Goal: Task Accomplishment & Management: Complete application form

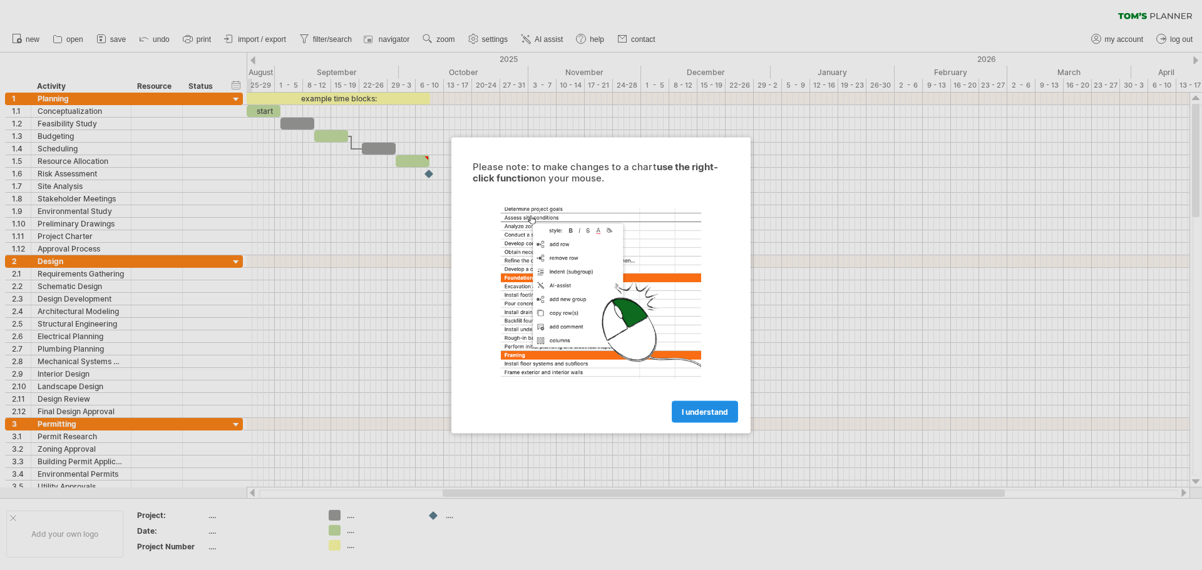
click at [698, 412] on span "I understand" at bounding box center [705, 411] width 46 height 9
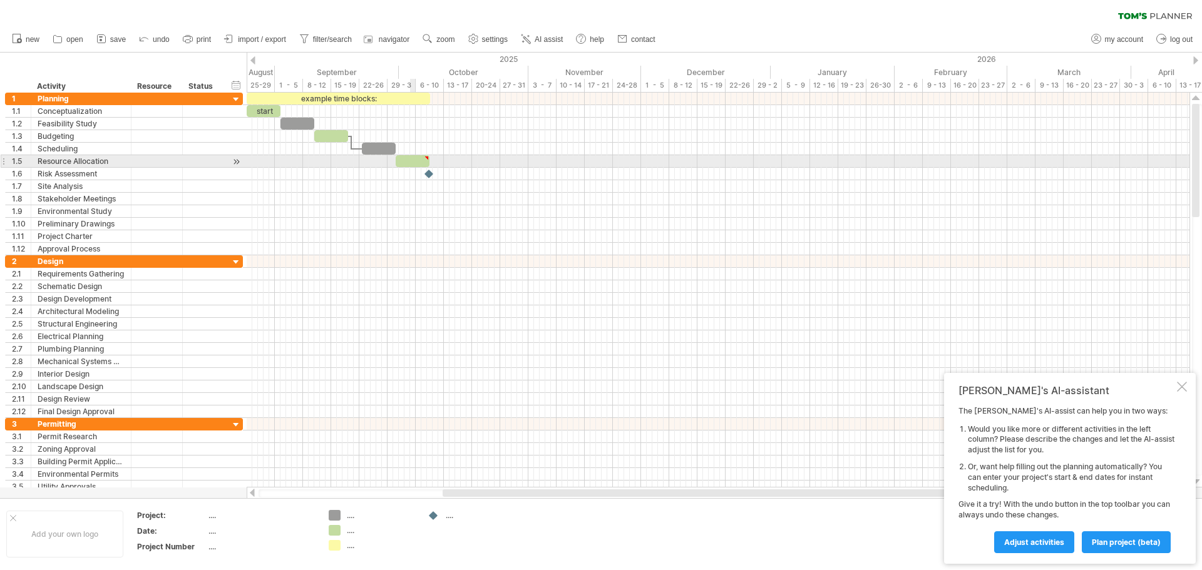
type textarea "**********"
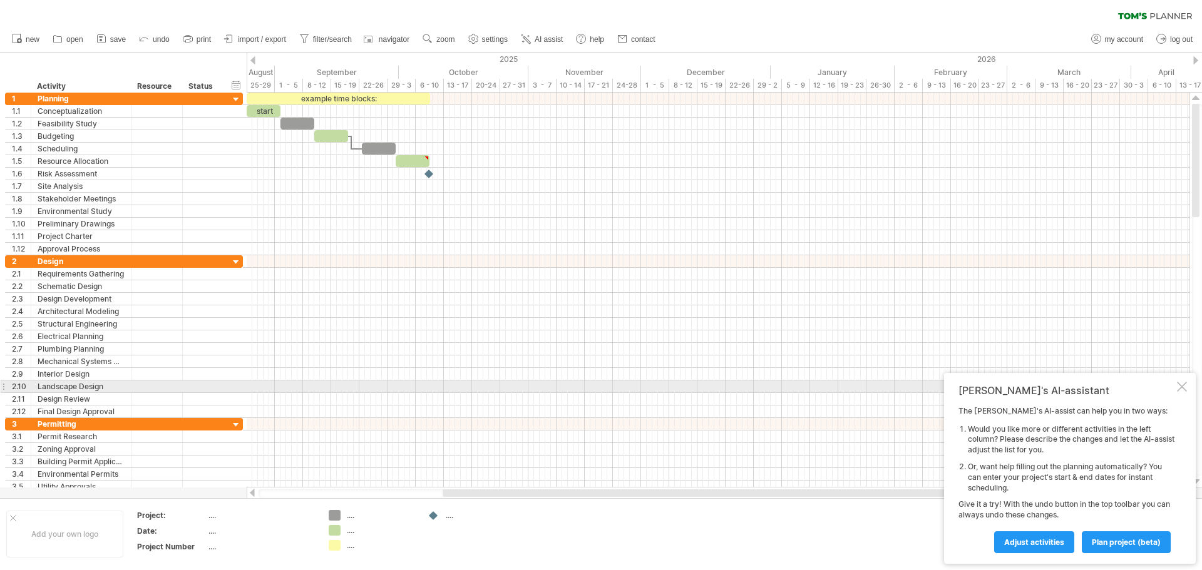
click at [1183, 387] on div at bounding box center [1182, 387] width 10 height 10
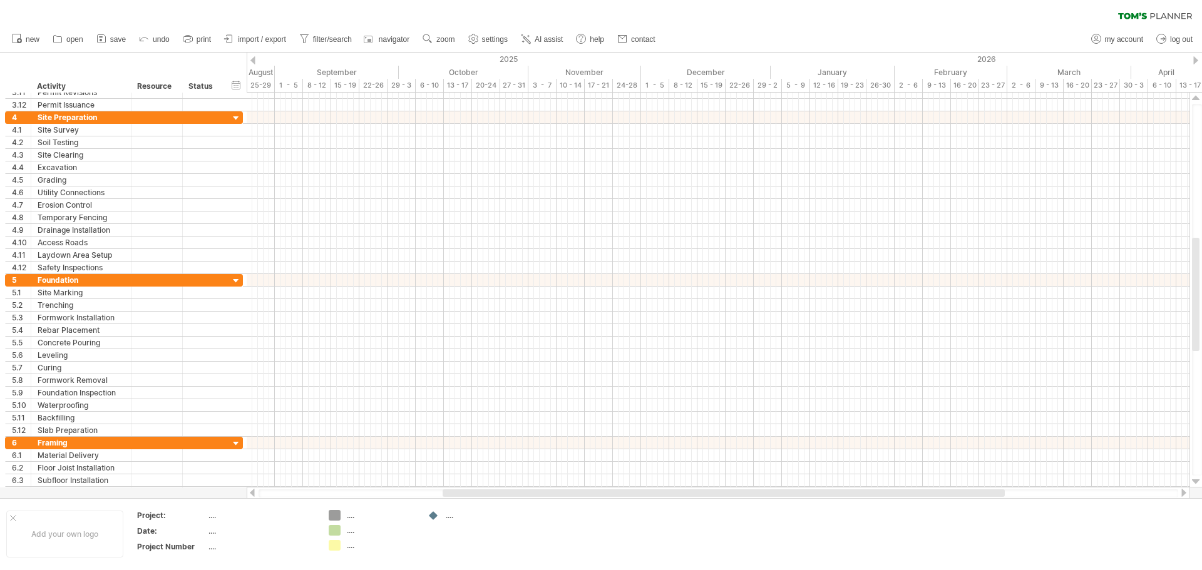
click at [761, 26] on div "new" at bounding box center [601, 39] width 1202 height 26
click at [260, 41] on span "import / export" at bounding box center [262, 39] width 48 height 9
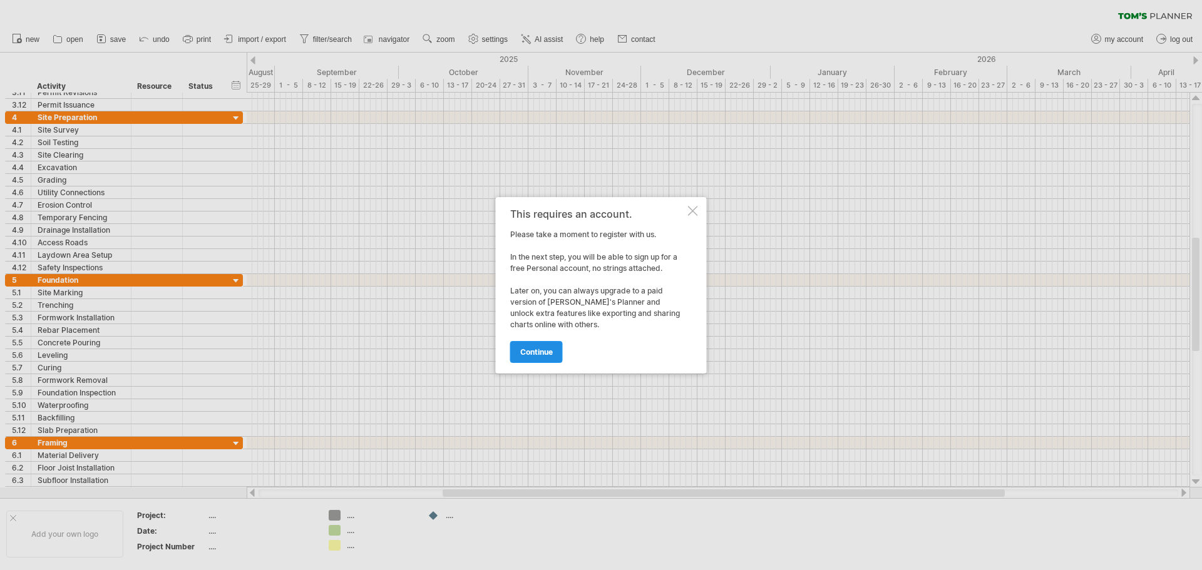
click at [542, 352] on span "continue" at bounding box center [536, 351] width 33 height 9
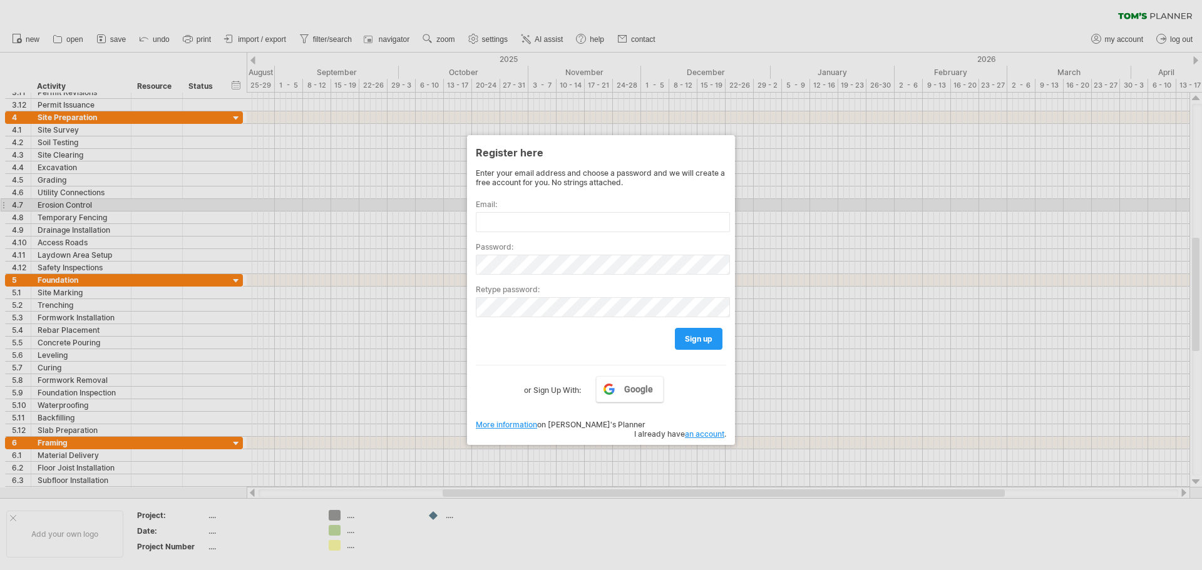
click at [534, 208] on label "Email:" at bounding box center [601, 204] width 250 height 9
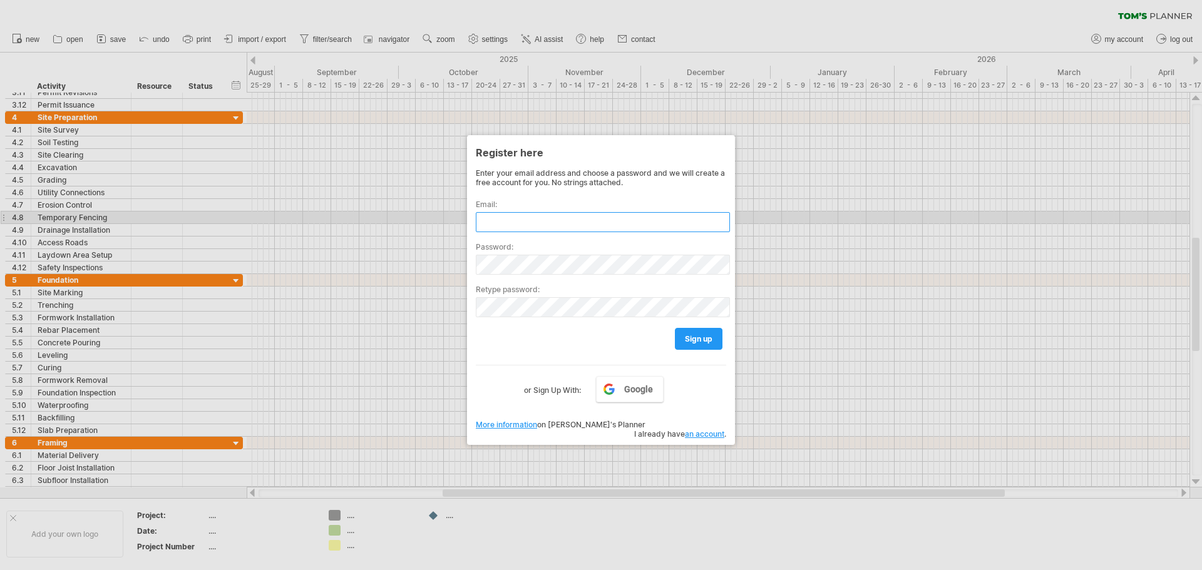
click at [517, 222] on input "text" at bounding box center [603, 222] width 254 height 20
type input "**********"
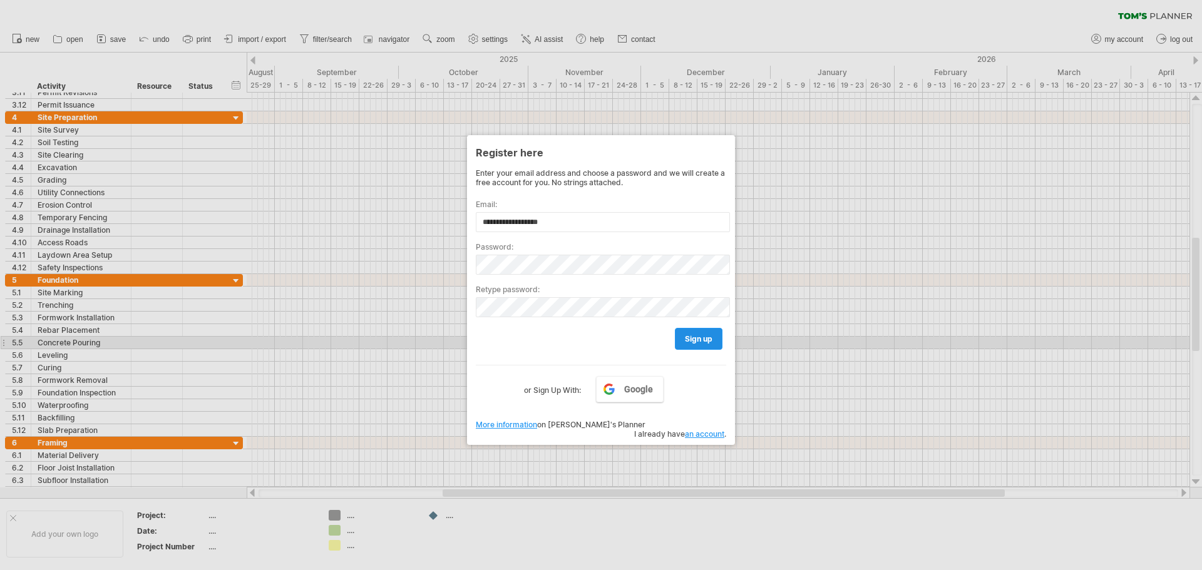
click at [703, 342] on span "sign up" at bounding box center [699, 338] width 28 height 9
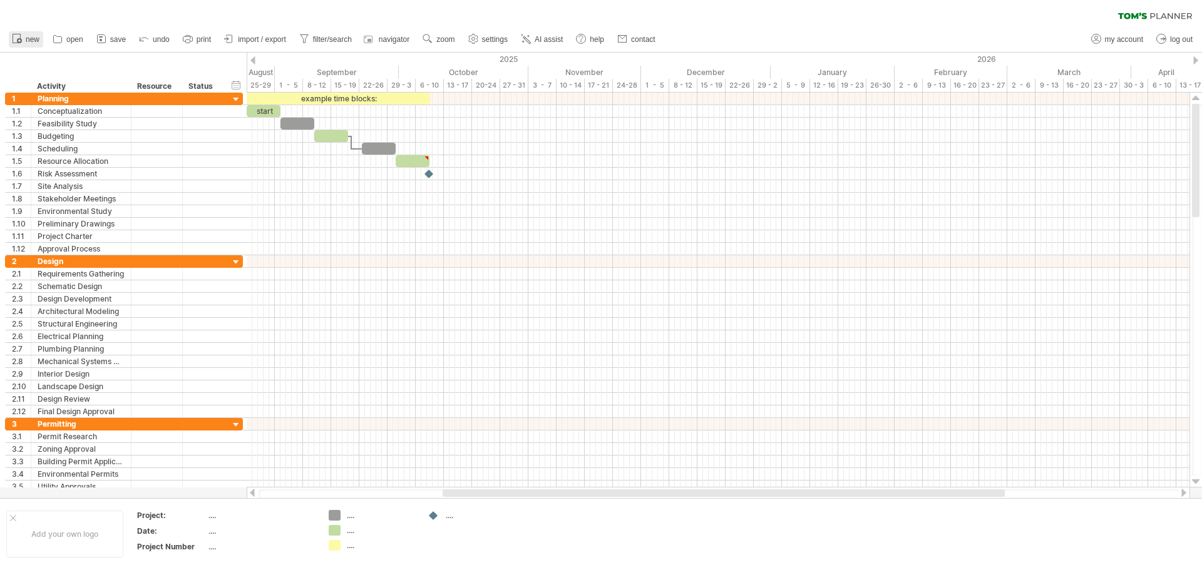
click at [26, 37] on span "new" at bounding box center [33, 39] width 14 height 9
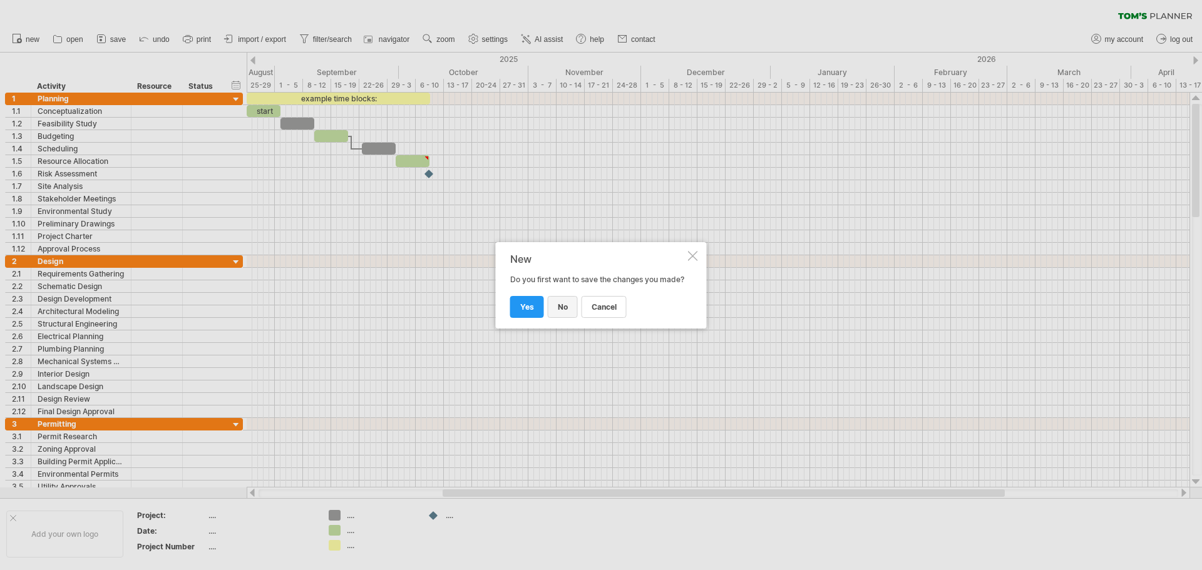
click at [568, 314] on link "no" at bounding box center [563, 307] width 30 height 22
